Goal: Find specific page/section: Find specific page/section

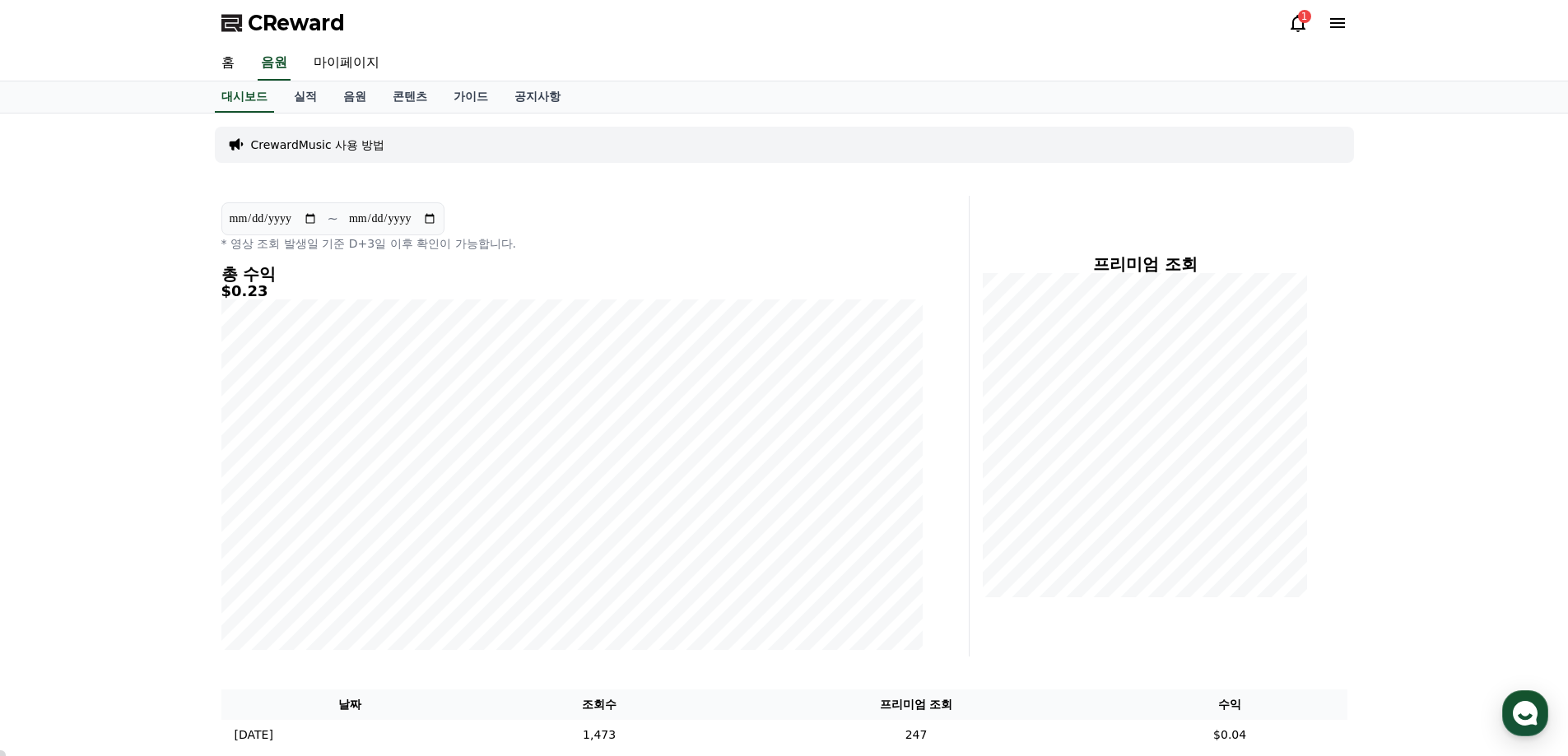
click at [1292, 25] on icon at bounding box center [1298, 22] width 20 height 20
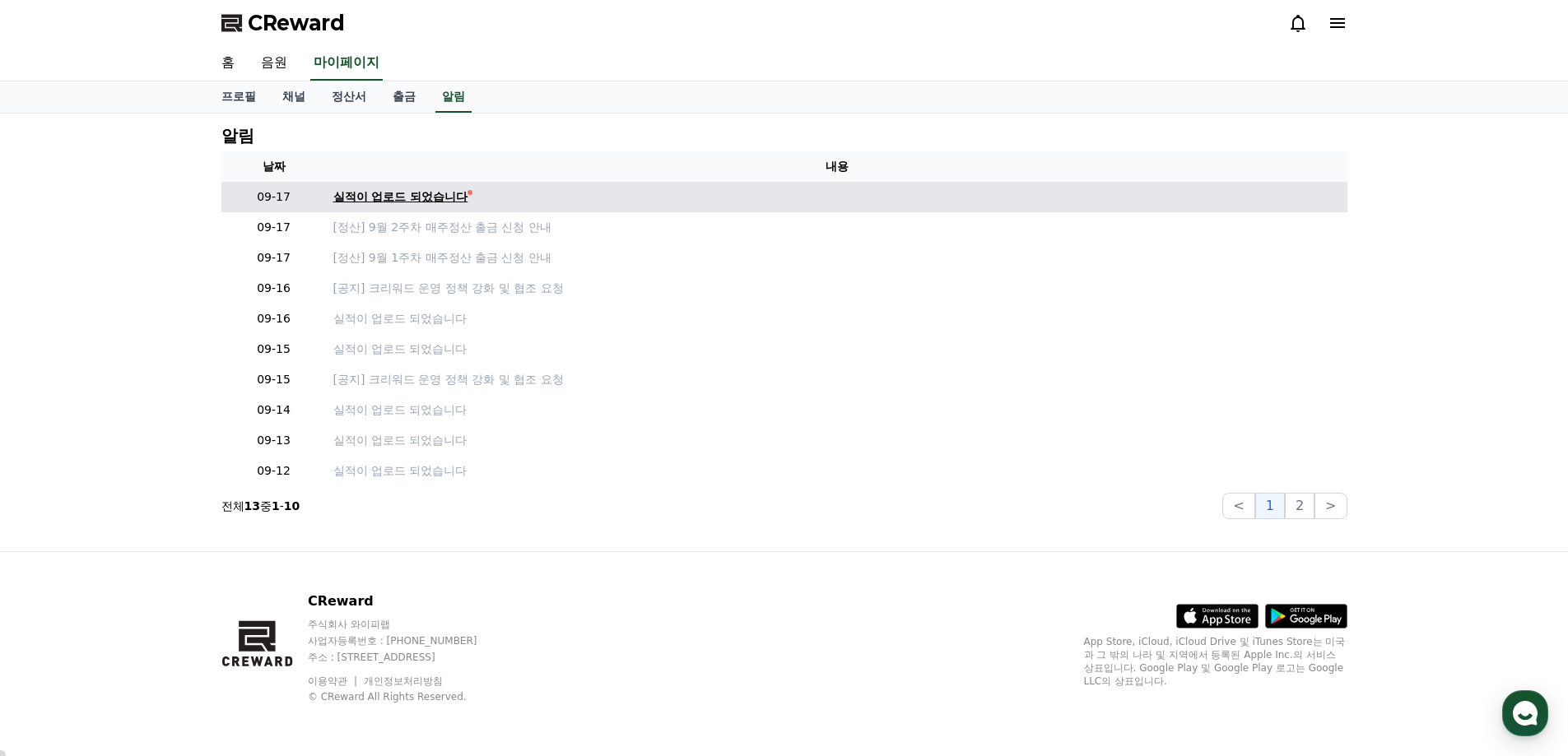
click at [407, 199] on div "실적이 업로드 되었습니다" at bounding box center [400, 197] width 135 height 17
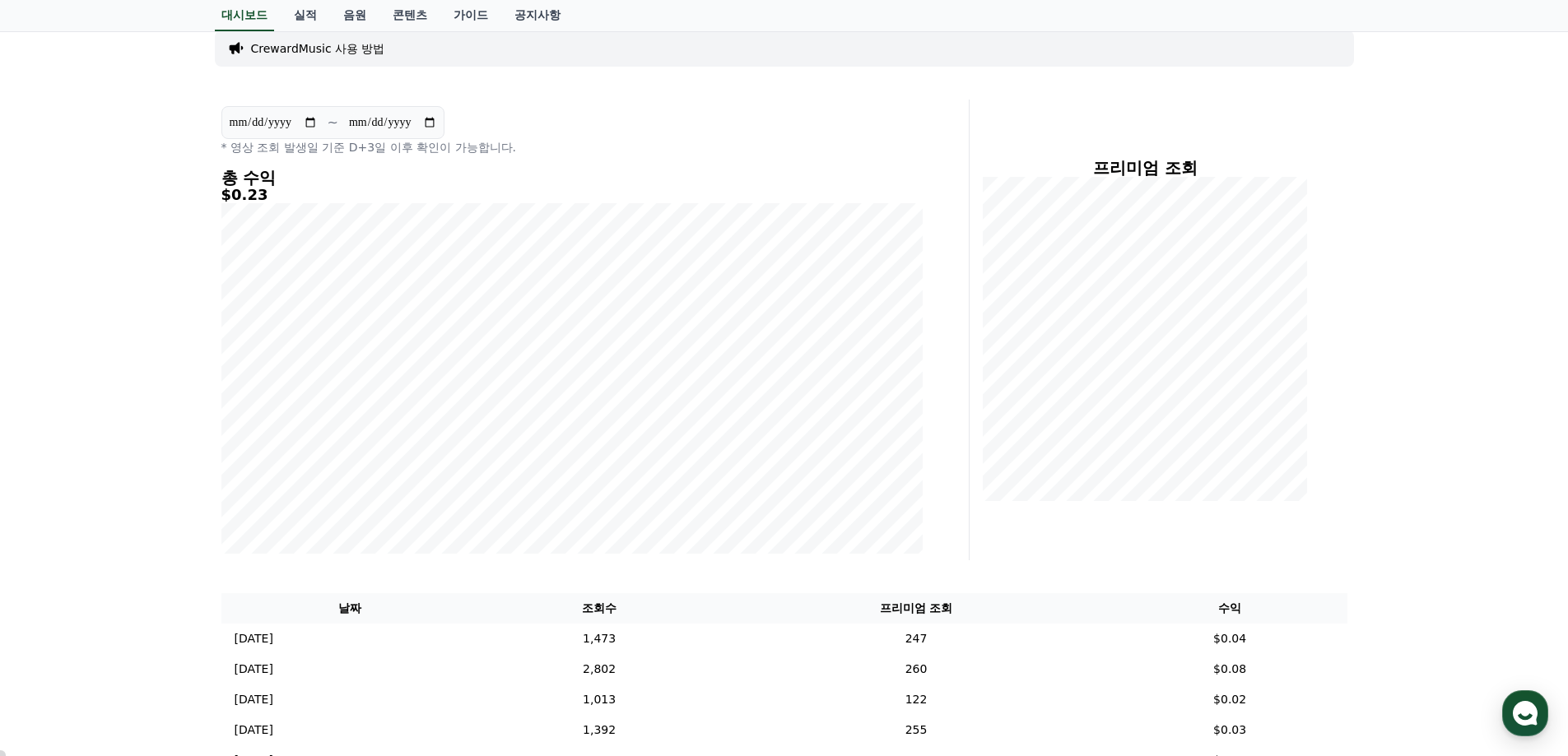
scroll to position [14, 0]
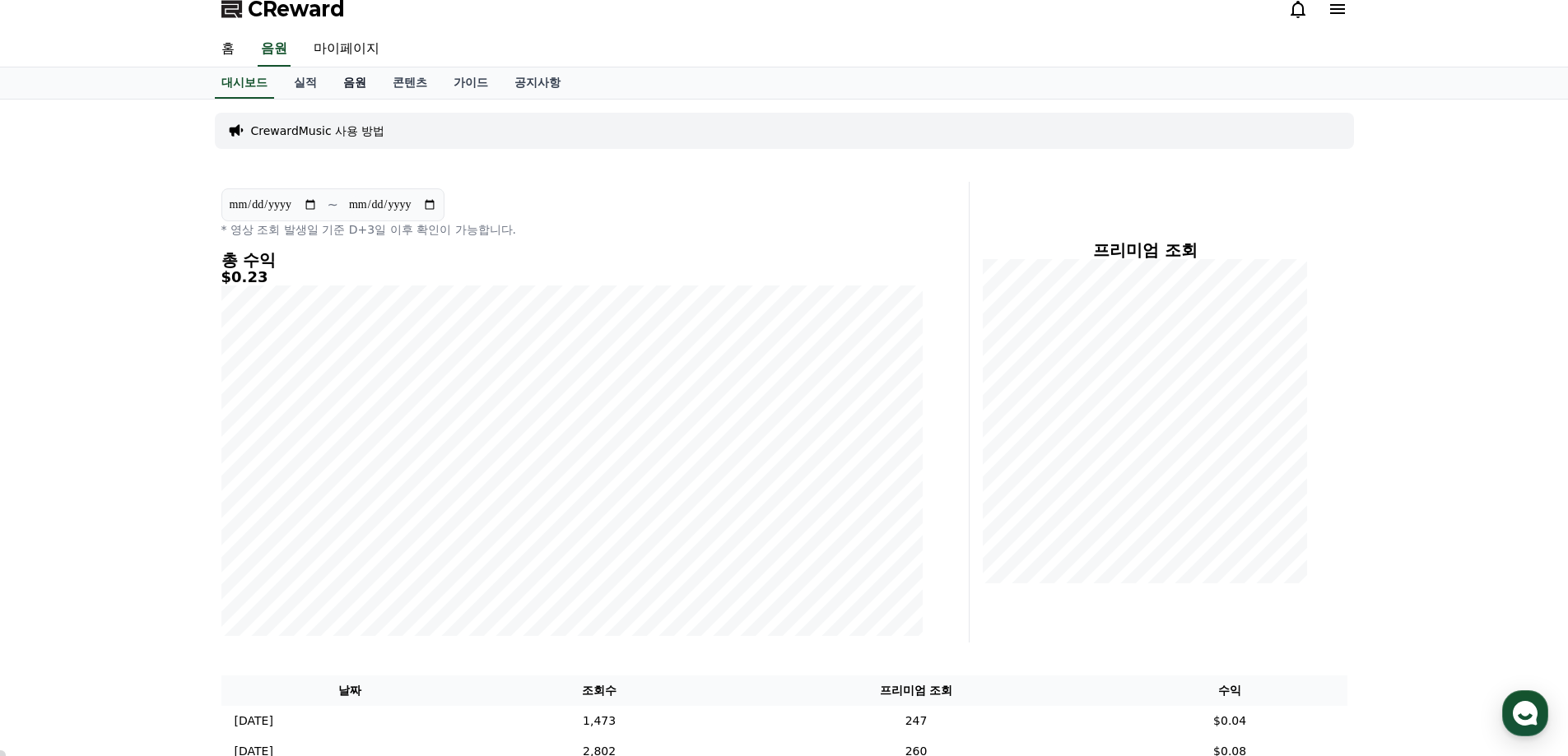
click at [354, 81] on link "음원" at bounding box center [354, 82] width 49 height 31
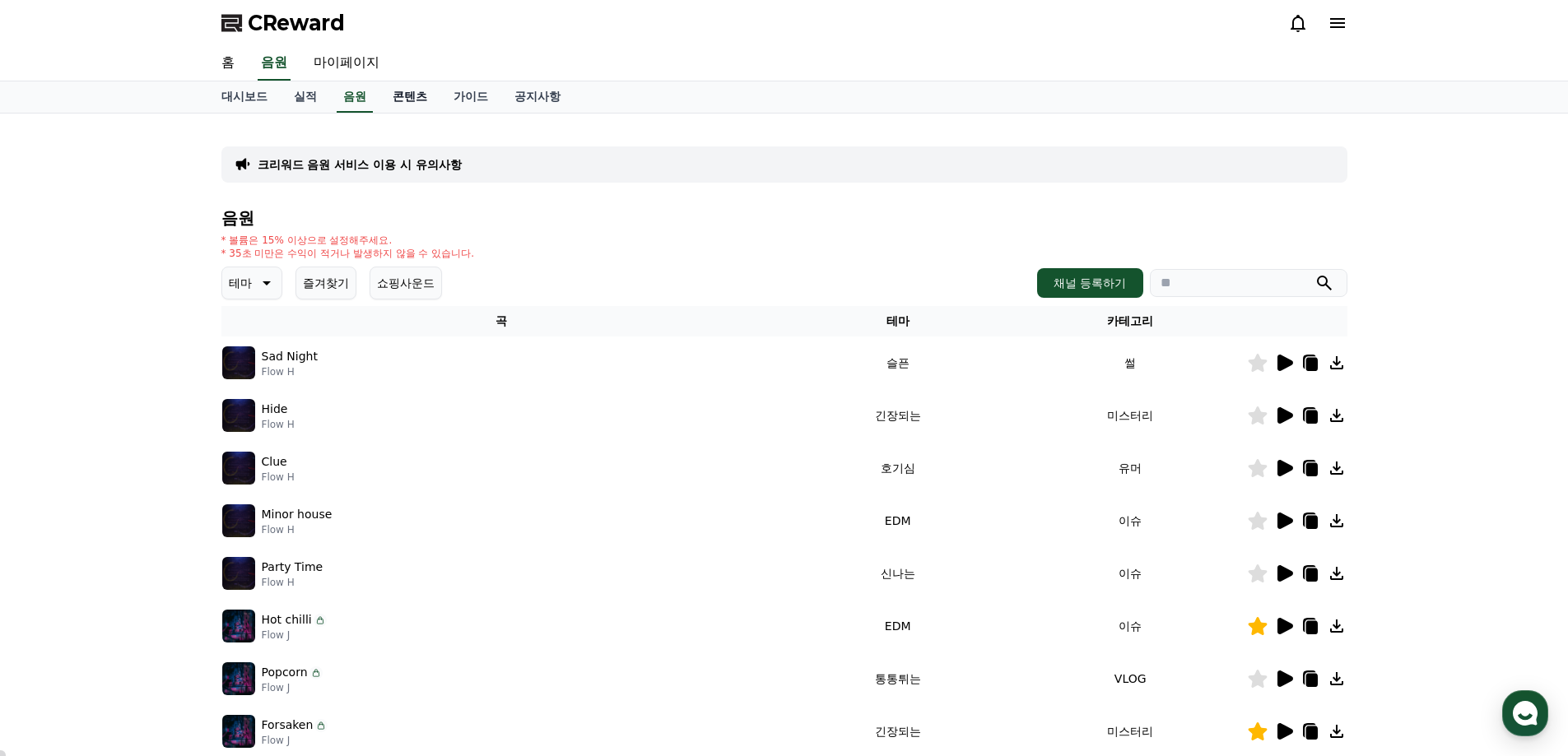
click at [407, 92] on link "콘텐츠" at bounding box center [410, 97] width 61 height 31
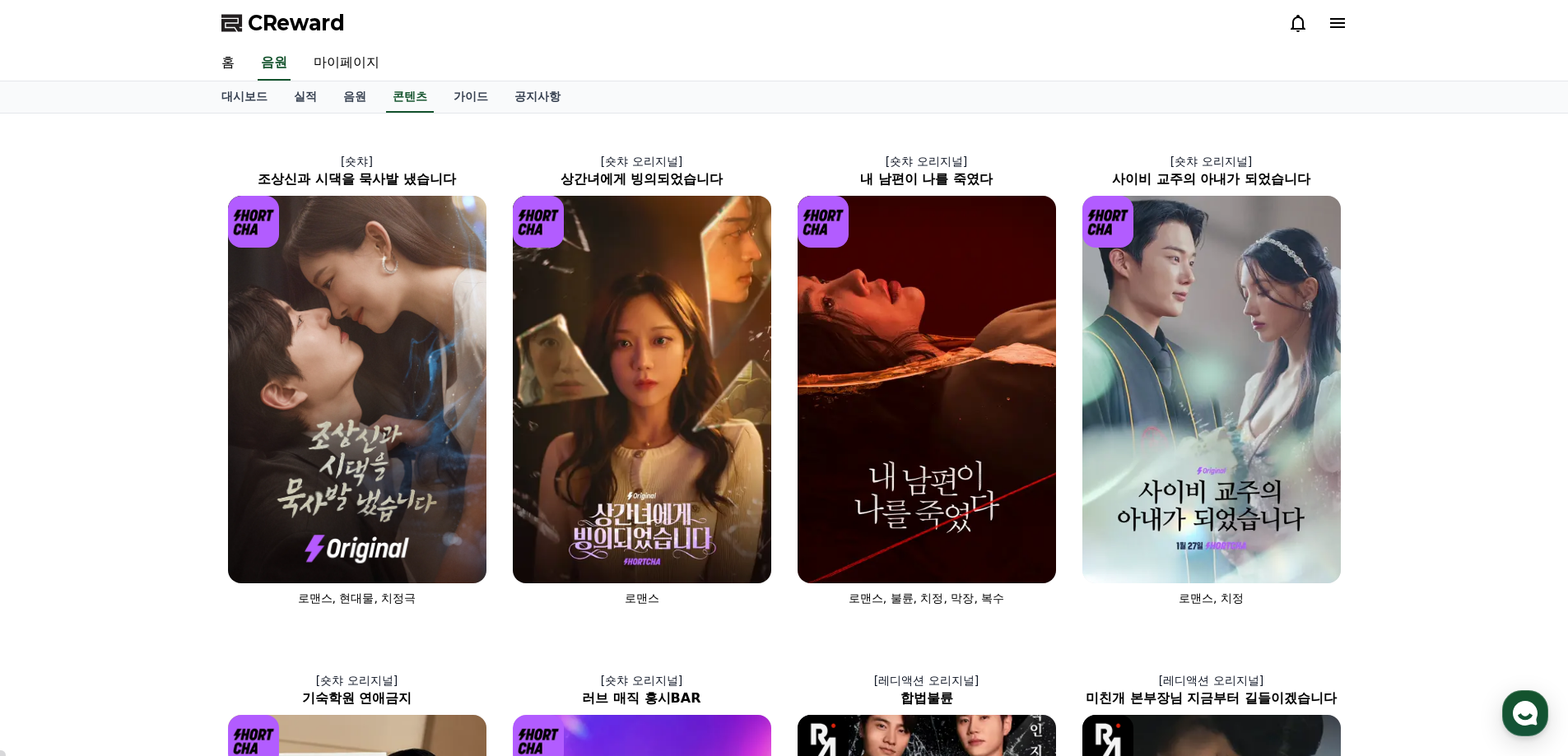
click at [770, 39] on div "CReward" at bounding box center [784, 23] width 1152 height 46
